Goal: Task Accomplishment & Management: Use online tool/utility

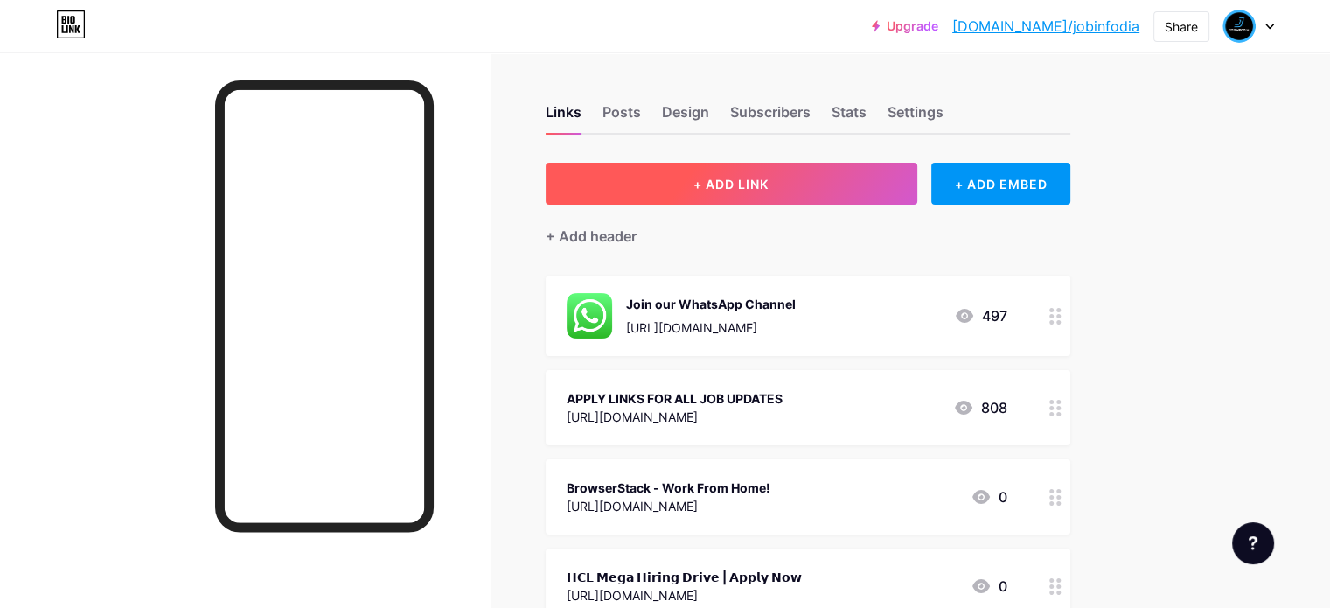
click at [769, 188] on span "+ ADD LINK" at bounding box center [731, 184] width 75 height 15
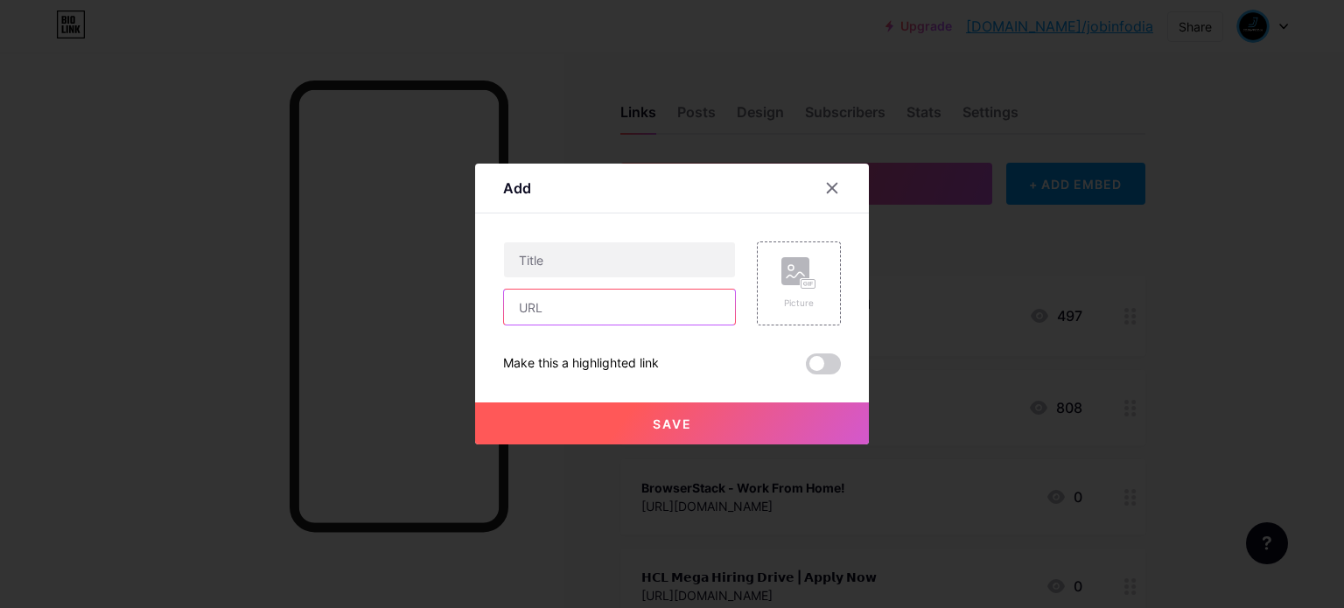
click at [574, 311] on input "text" at bounding box center [619, 307] width 231 height 35
paste input "[URL][DOMAIN_NAME]"
type input "[URL][DOMAIN_NAME]"
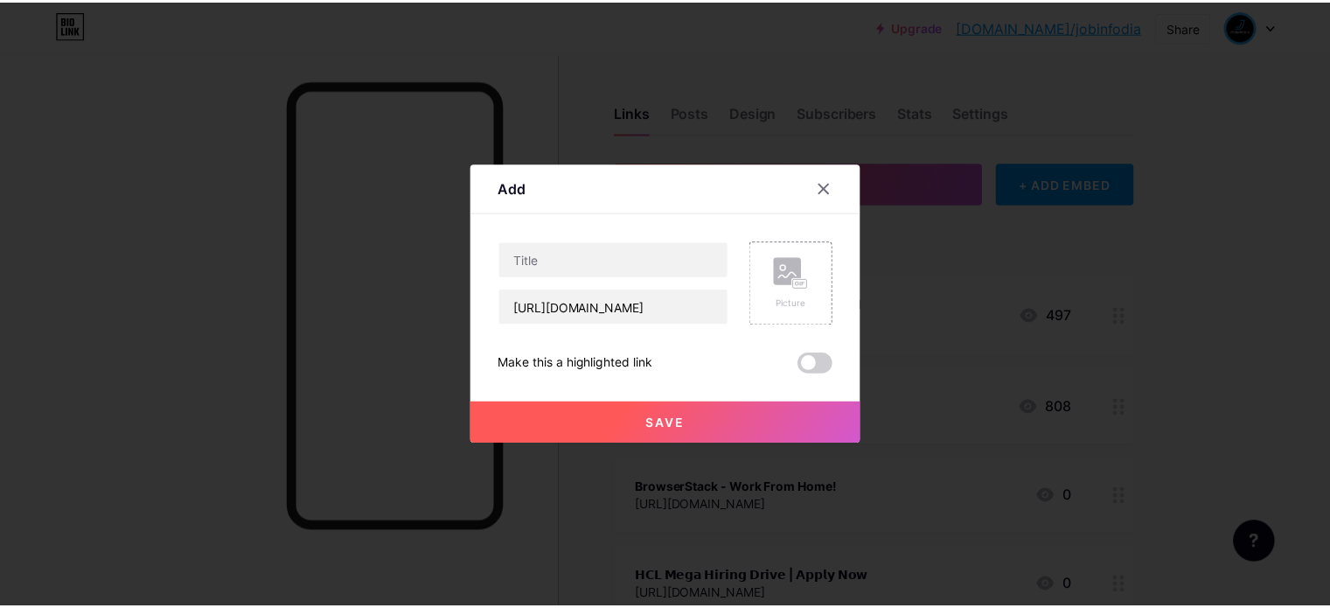
scroll to position [0, 0]
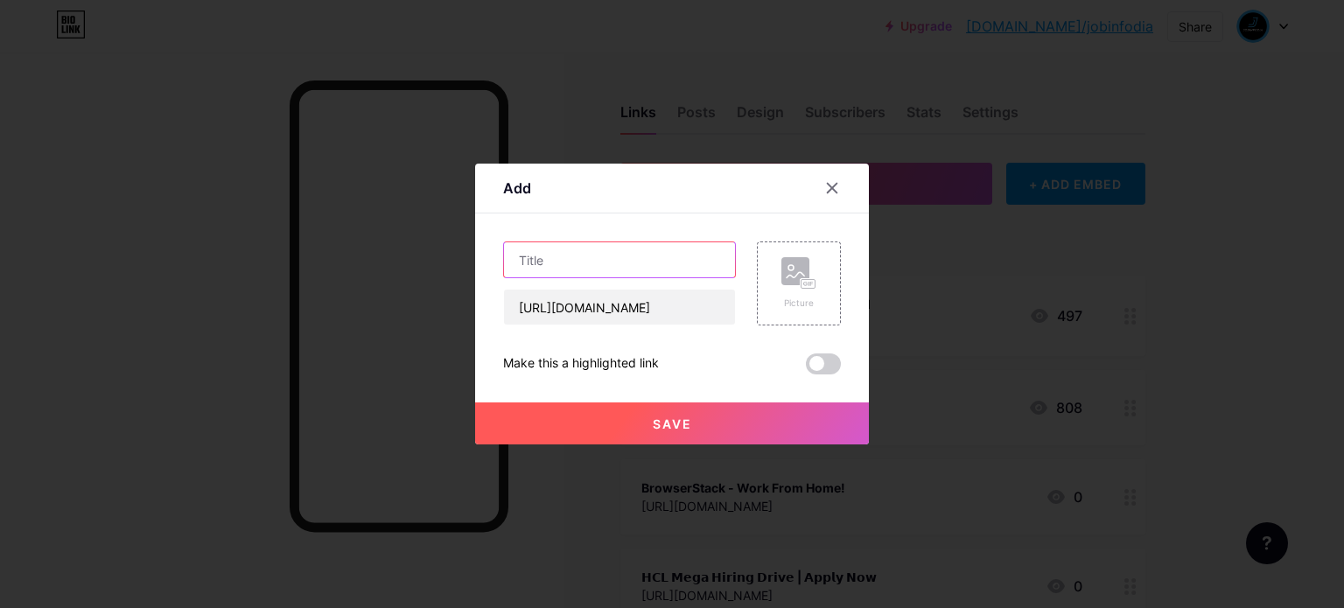
click at [630, 272] on input "text" at bounding box center [619, 259] width 231 height 35
paste input "IBM | Software Developer"
type input "IBM | Software Developer"
click at [655, 414] on button "Save" at bounding box center [672, 423] width 394 height 42
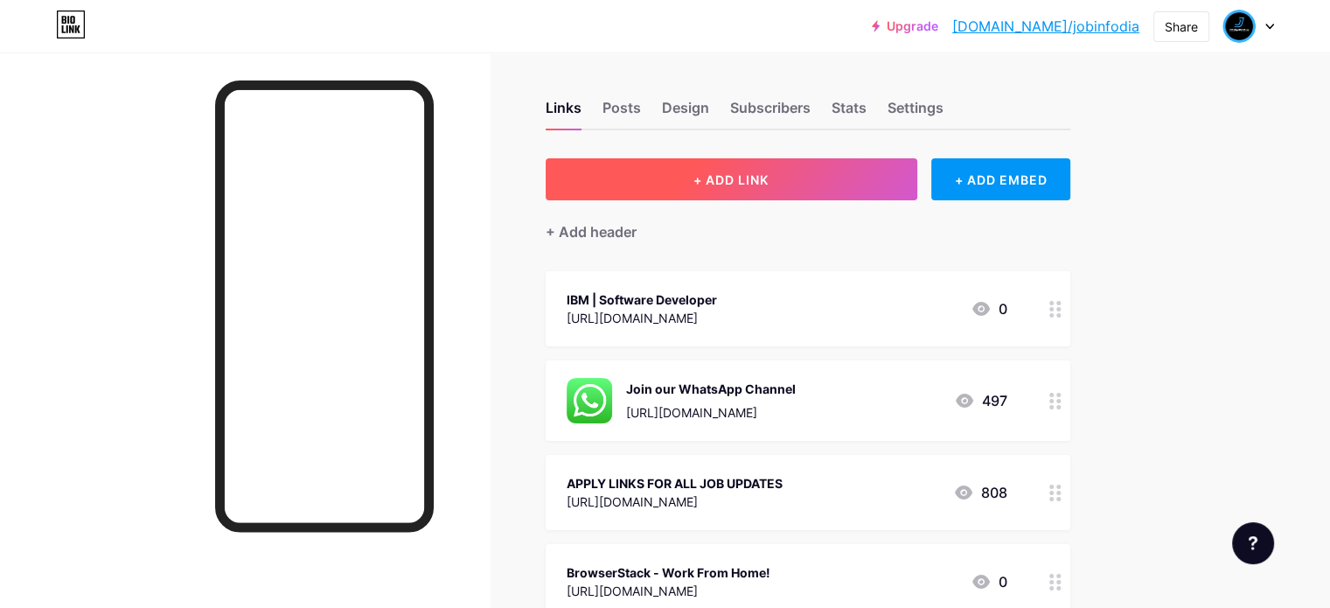
scroll to position [87, 0]
